Goal: Task Accomplishment & Management: Complete application form

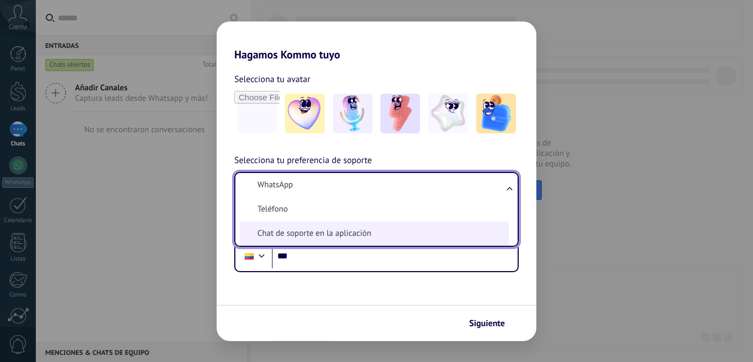
click at [348, 230] on span "Chat de soporte en la aplicación" at bounding box center [313, 233] width 113 height 11
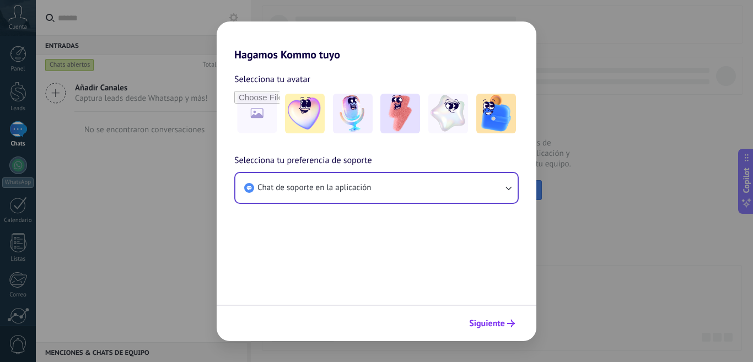
click at [509, 320] on icon "submit" at bounding box center [511, 324] width 8 height 8
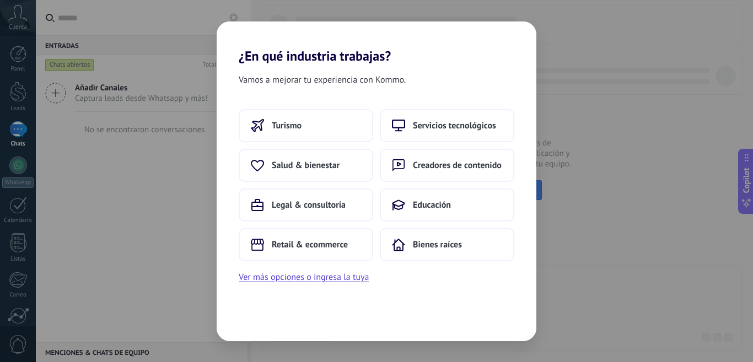
click at [429, 183] on div "Turismo Servicios tecnológicos Salud & bienestar Creadores de contenido Legal &…" at bounding box center [376, 185] width 275 height 152
click at [439, 210] on span "Educación" at bounding box center [432, 204] width 38 height 11
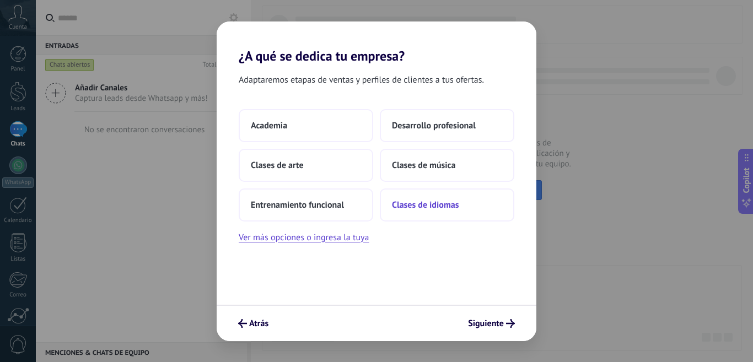
click at [459, 207] on button "Clases de idiomas" at bounding box center [447, 204] width 134 height 33
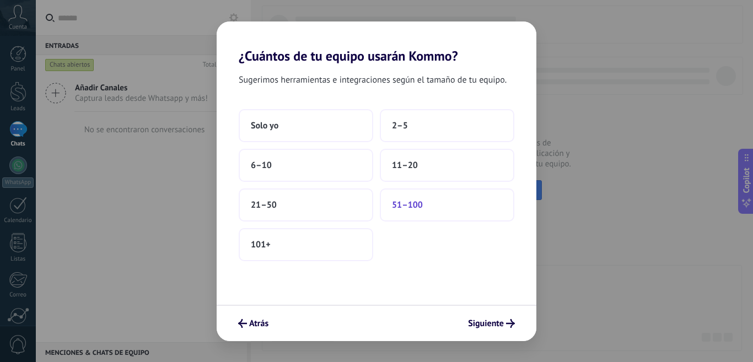
click at [457, 208] on button "51–100" at bounding box center [447, 204] width 134 height 33
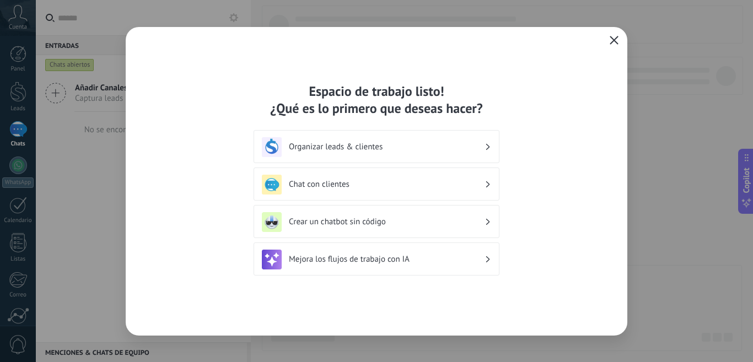
click at [609, 40] on icon "button" at bounding box center [613, 40] width 9 height 9
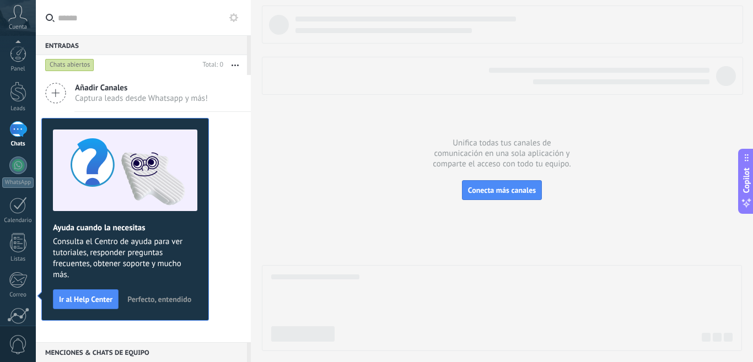
scroll to position [96, 0]
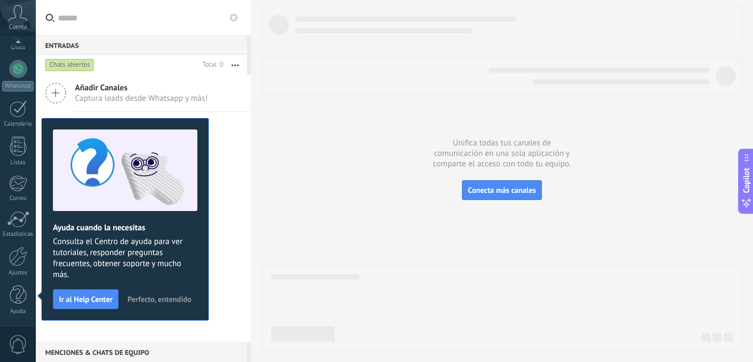
click at [150, 299] on span "Perfecto, entendido" at bounding box center [159, 299] width 64 height 8
